Goal: Information Seeking & Learning: Learn about a topic

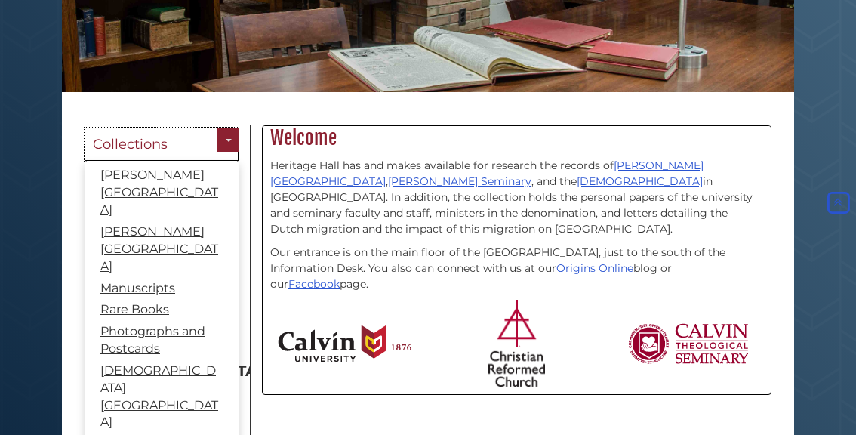
scroll to position [70, 0]
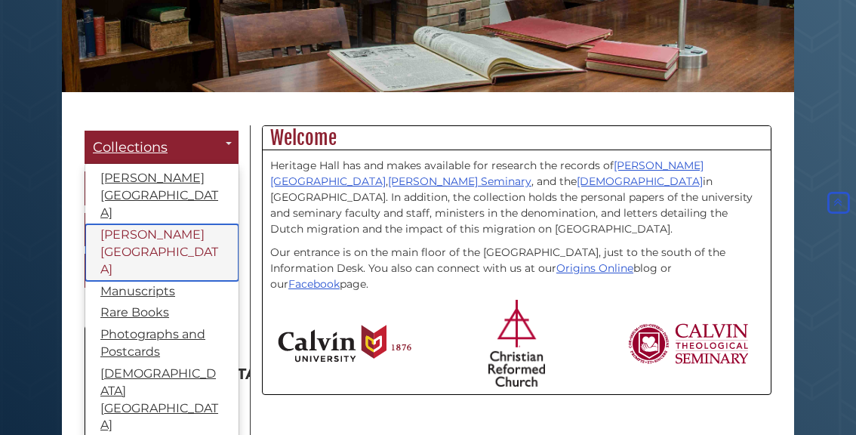
click at [156, 224] on link "[PERSON_NAME][GEOGRAPHIC_DATA]" at bounding box center [161, 252] width 153 height 57
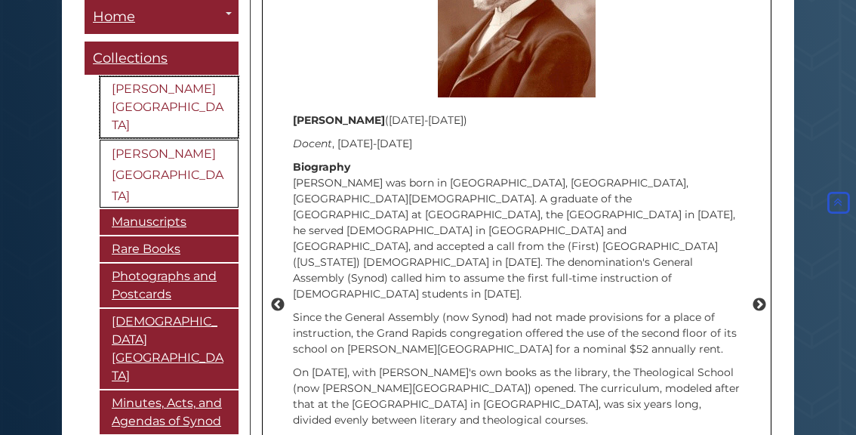
click at [184, 88] on link "[PERSON_NAME][GEOGRAPHIC_DATA]" at bounding box center [169, 107] width 139 height 62
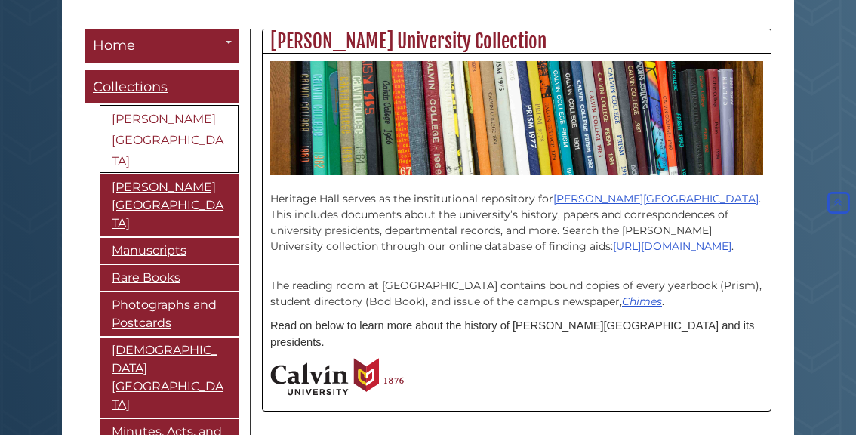
scroll to position [358, 0]
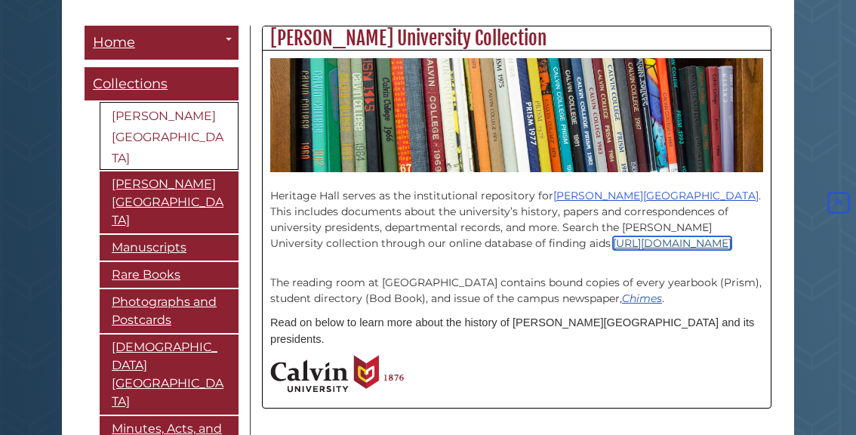
click at [613, 245] on link "https://heritagehall.libraryhost.com/" at bounding box center [672, 243] width 119 height 14
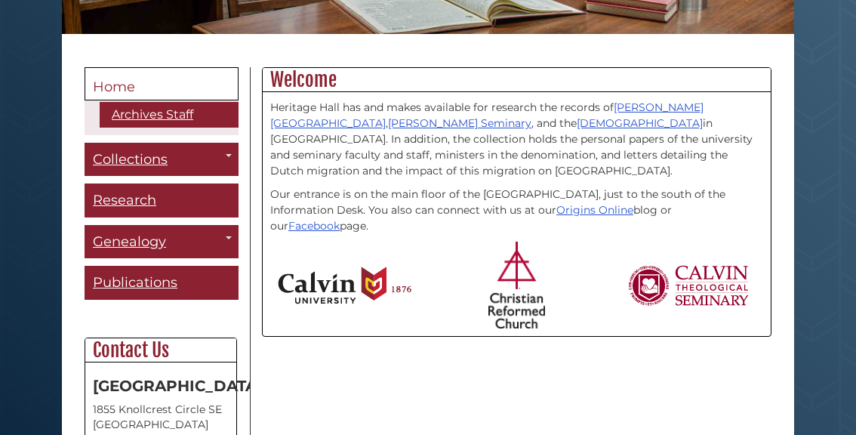
scroll to position [322, 0]
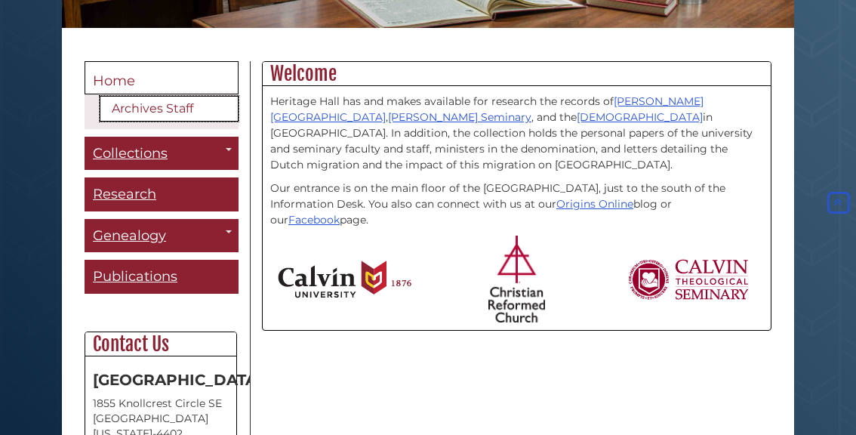
click at [179, 111] on link "Archives Staff" at bounding box center [169, 109] width 139 height 26
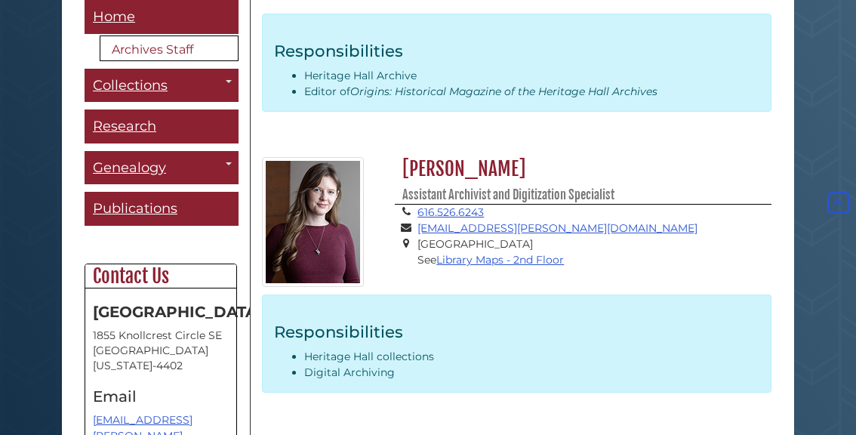
scroll to position [541, 0]
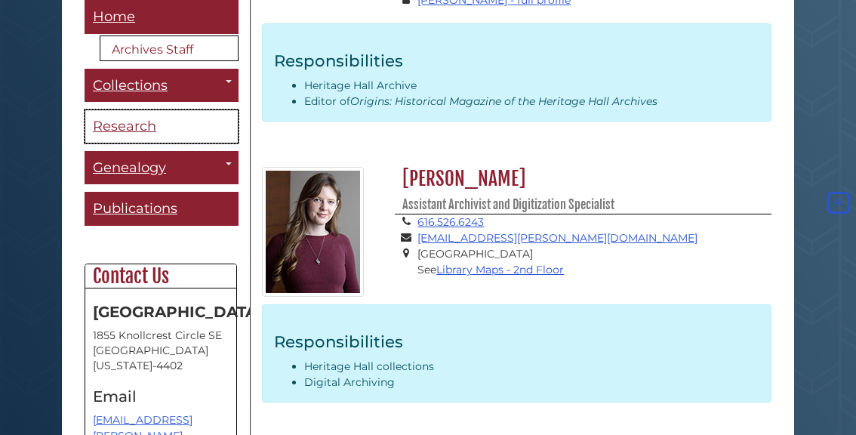
click at [126, 126] on span "Research" at bounding box center [124, 126] width 63 height 17
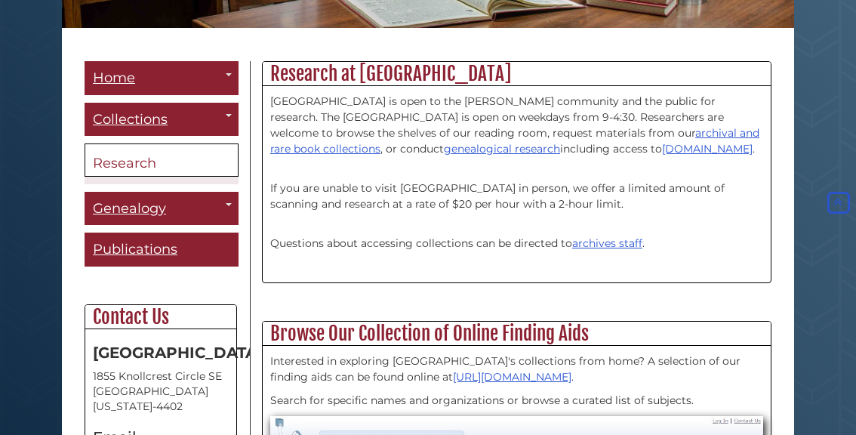
scroll to position [300, 0]
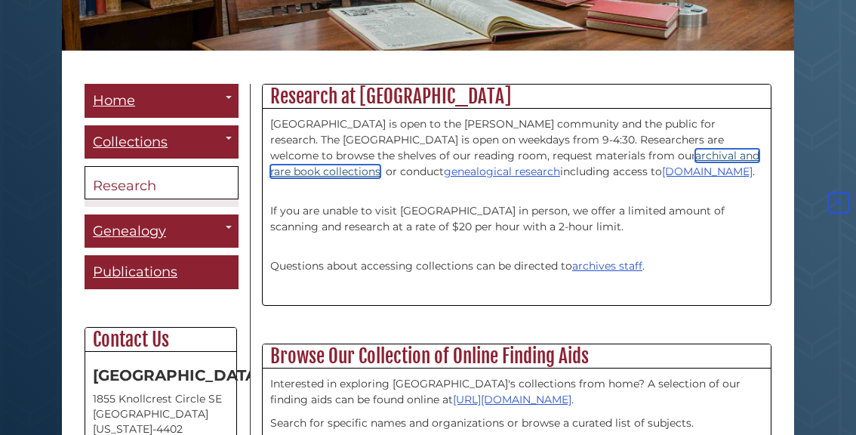
click at [642, 154] on link "archival and rare book collections" at bounding box center [514, 163] width 489 height 29
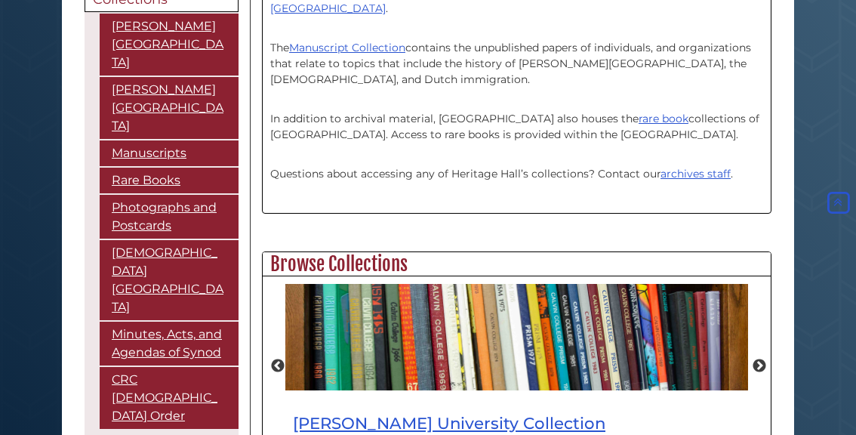
scroll to position [462, 0]
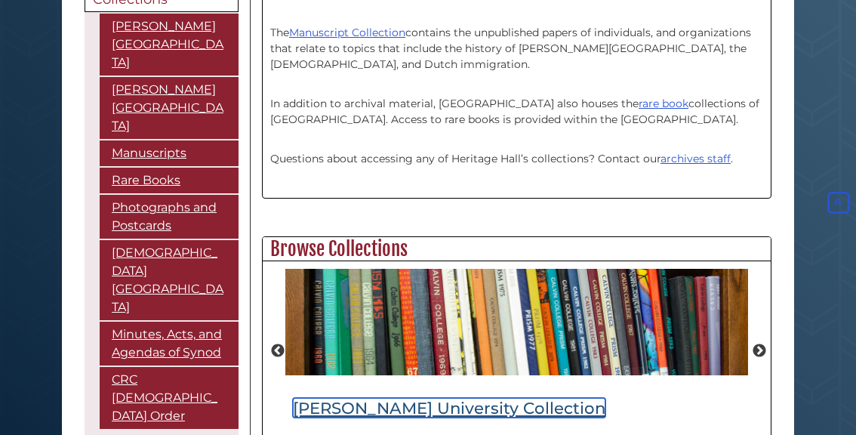
click at [328, 398] on link "Calvin University Collection" at bounding box center [449, 408] width 312 height 20
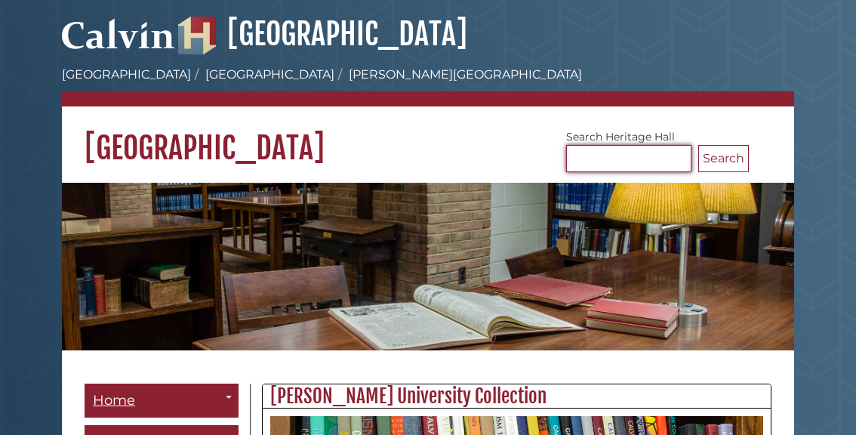
click at [596, 165] on input "Search [GEOGRAPHIC_DATA]" at bounding box center [628, 158] width 125 height 27
type input "********"
click at [698, 145] on button "Search" at bounding box center [723, 158] width 51 height 27
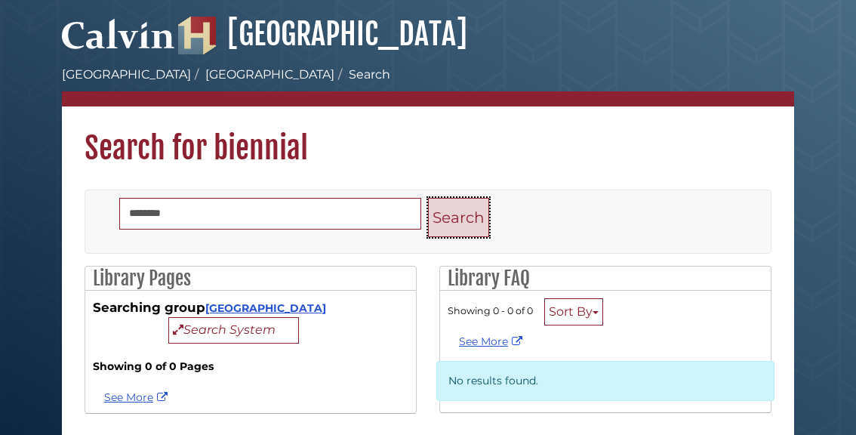
click at [476, 215] on button "Search" at bounding box center [458, 218] width 61 height 40
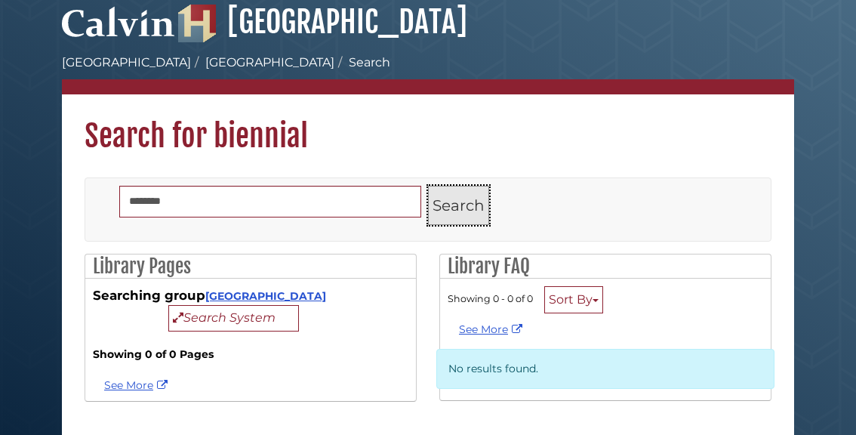
scroll to position [55, 0]
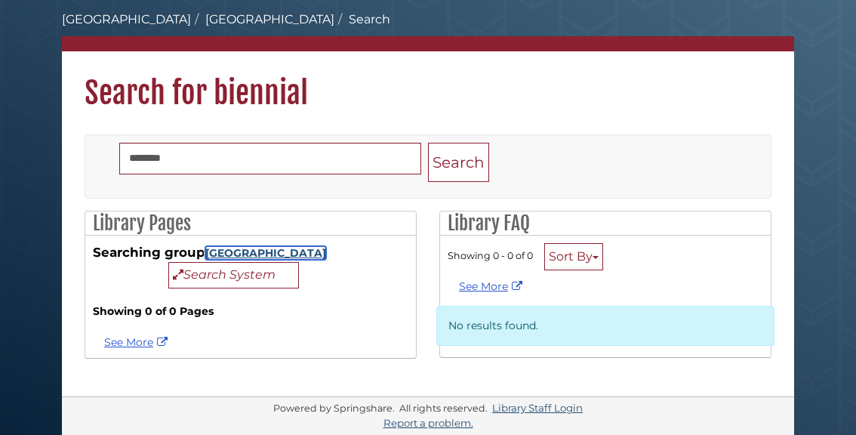
click at [262, 248] on link "[GEOGRAPHIC_DATA]" at bounding box center [265, 253] width 121 height 14
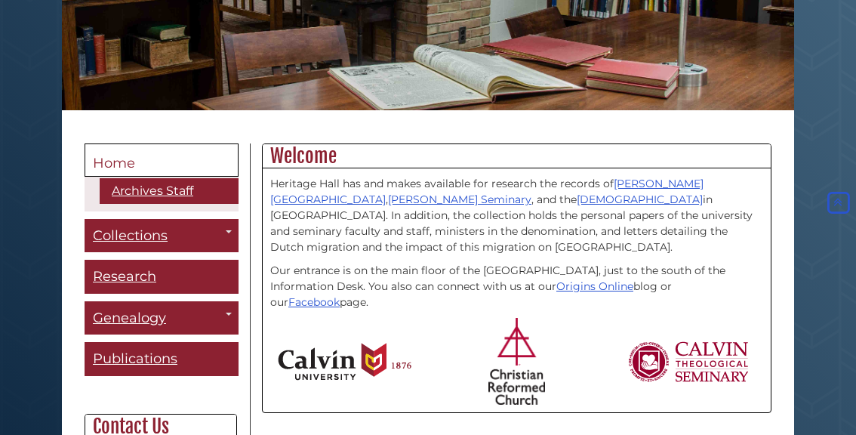
scroll to position [257, 0]
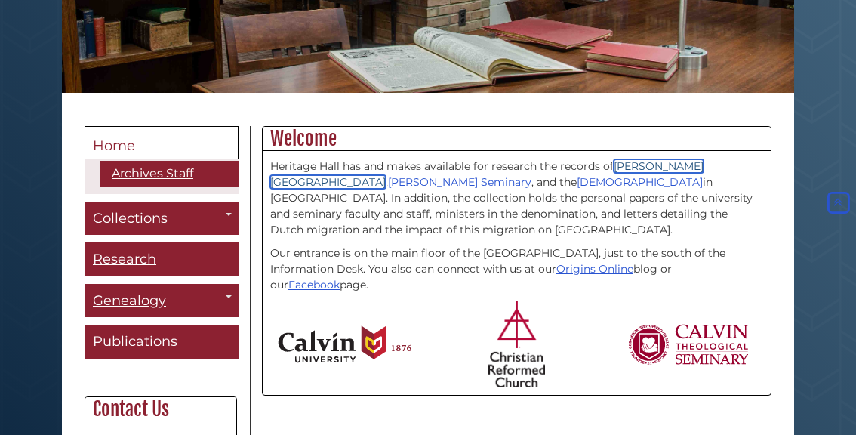
click at [675, 165] on link "[PERSON_NAME][GEOGRAPHIC_DATA]" at bounding box center [486, 173] width 433 height 29
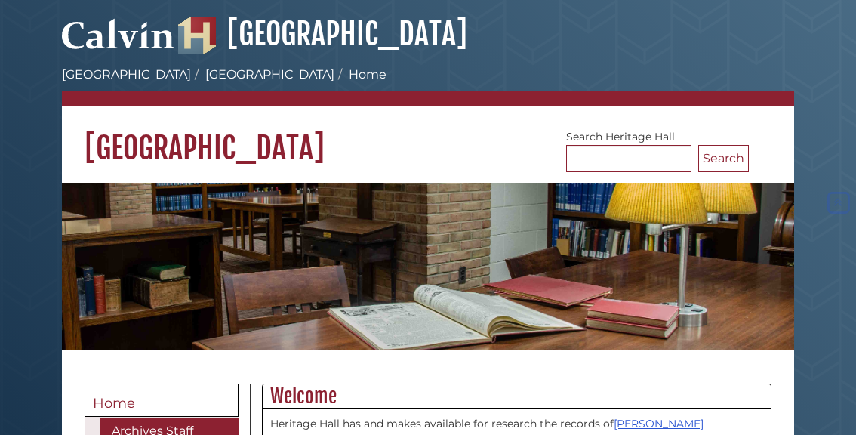
scroll to position [257, 0]
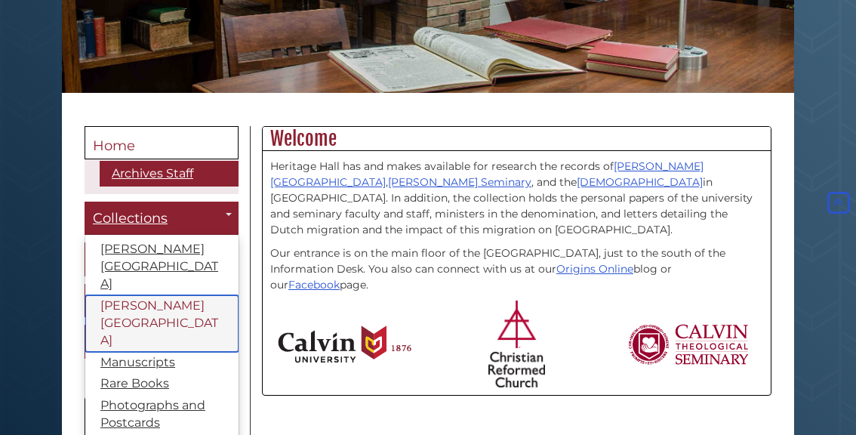
click at [179, 295] on link "[PERSON_NAME][GEOGRAPHIC_DATA]" at bounding box center [161, 323] width 153 height 57
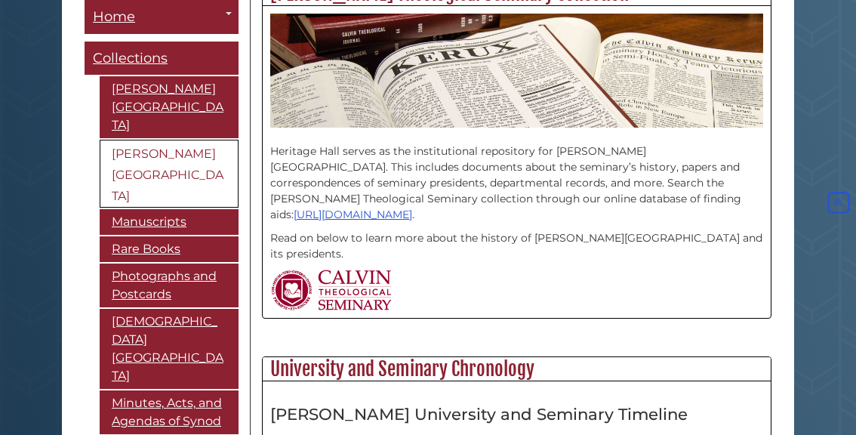
scroll to position [300, 0]
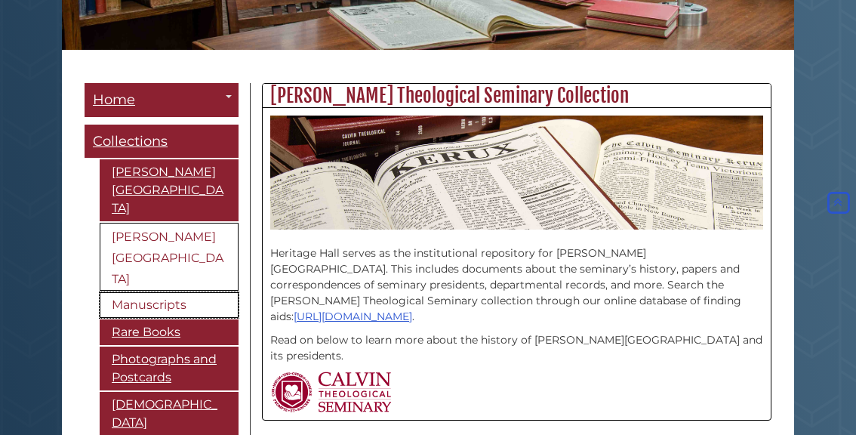
click at [171, 292] on link "Manuscripts" at bounding box center [169, 305] width 139 height 26
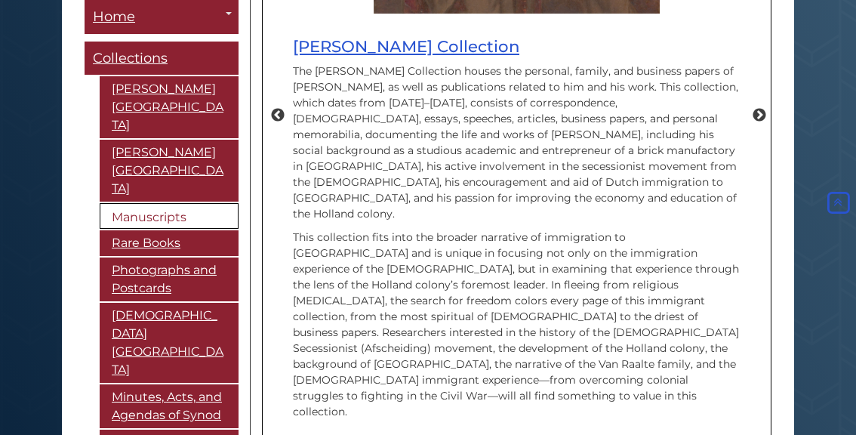
scroll to position [719, 0]
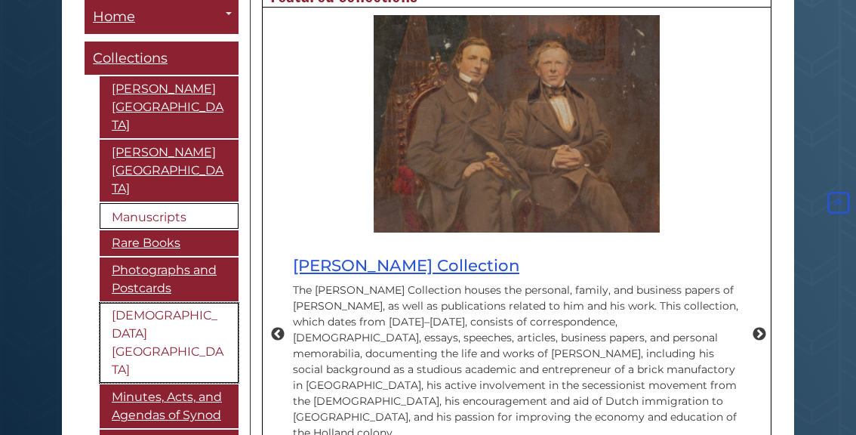
click at [151, 303] on link "[DEMOGRAPHIC_DATA][GEOGRAPHIC_DATA]" at bounding box center [169, 343] width 139 height 80
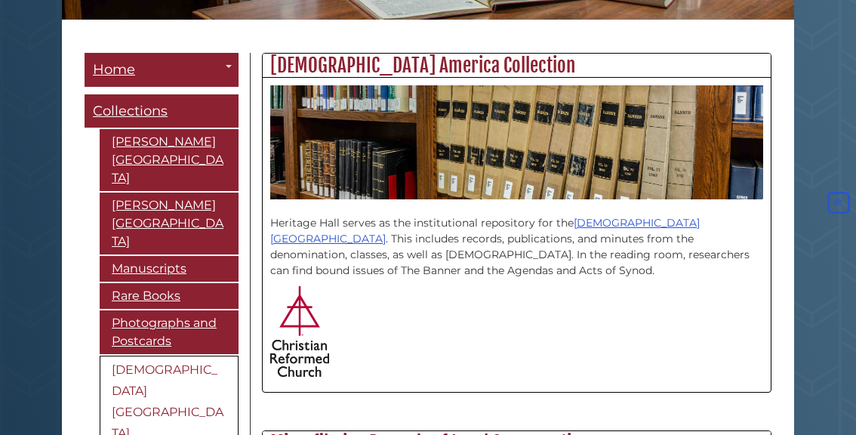
scroll to position [334, 0]
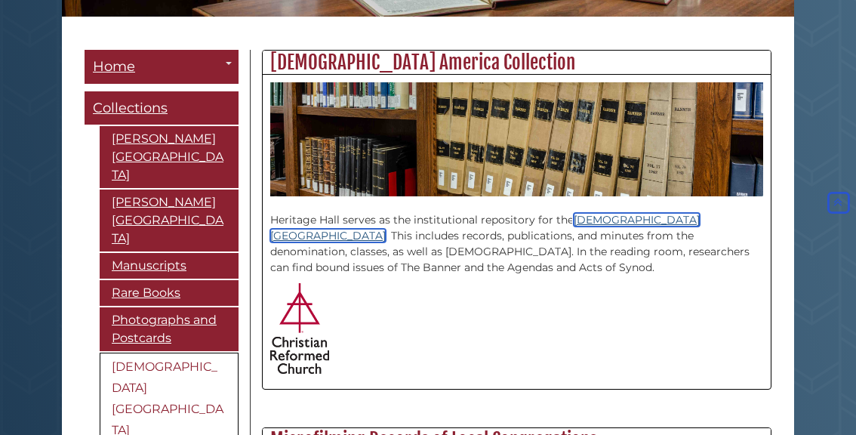
click at [623, 215] on link "[DEMOGRAPHIC_DATA][GEOGRAPHIC_DATA]" at bounding box center [484, 227] width 429 height 29
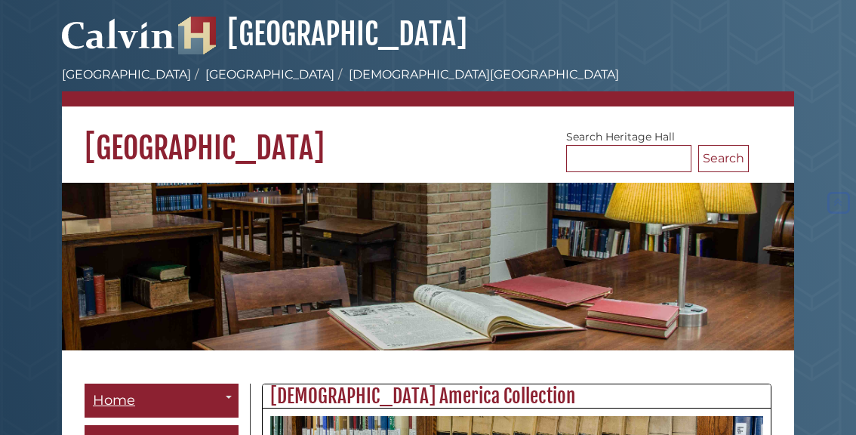
scroll to position [334, 0]
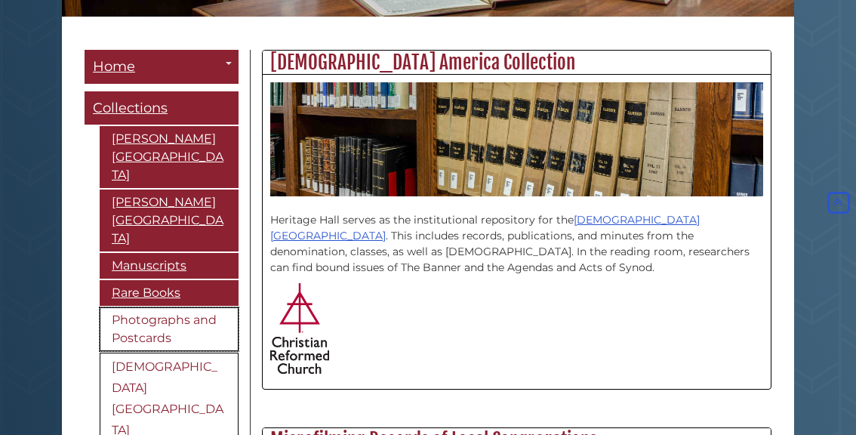
click at [151, 307] on link "Photographs and Postcards" at bounding box center [169, 329] width 139 height 44
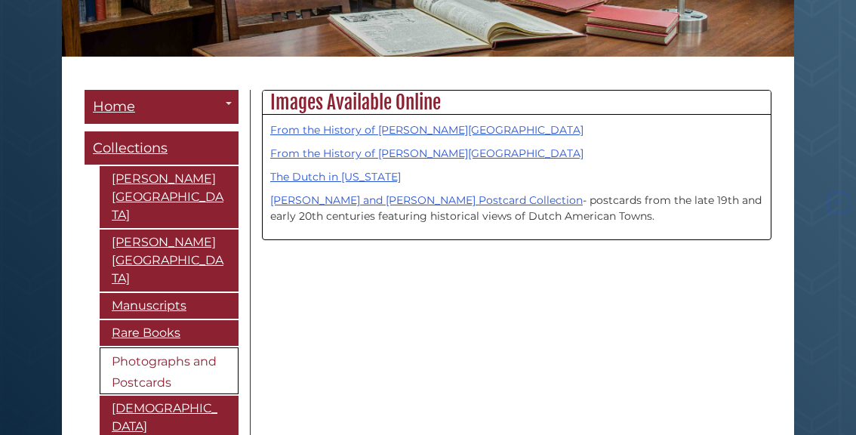
scroll to position [295, 0]
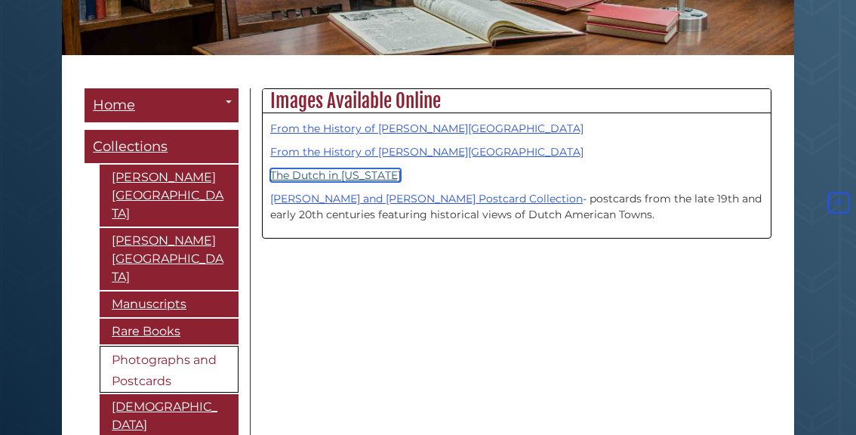
click at [344, 174] on link "The Dutch in [US_STATE]" at bounding box center [335, 175] width 131 height 14
